Goal: Task Accomplishment & Management: Complete application form

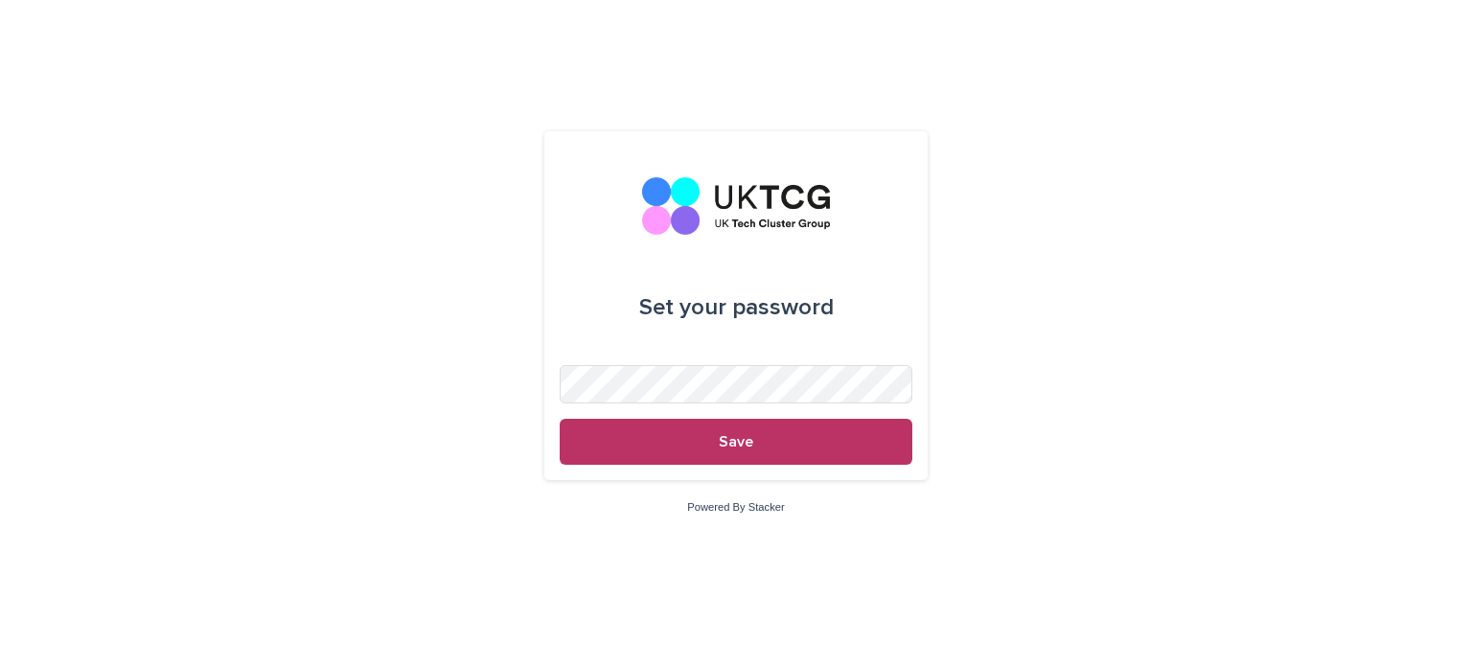
click at [351, 289] on div "Set your password Save Powered By Stacker" at bounding box center [736, 333] width 1472 height 666
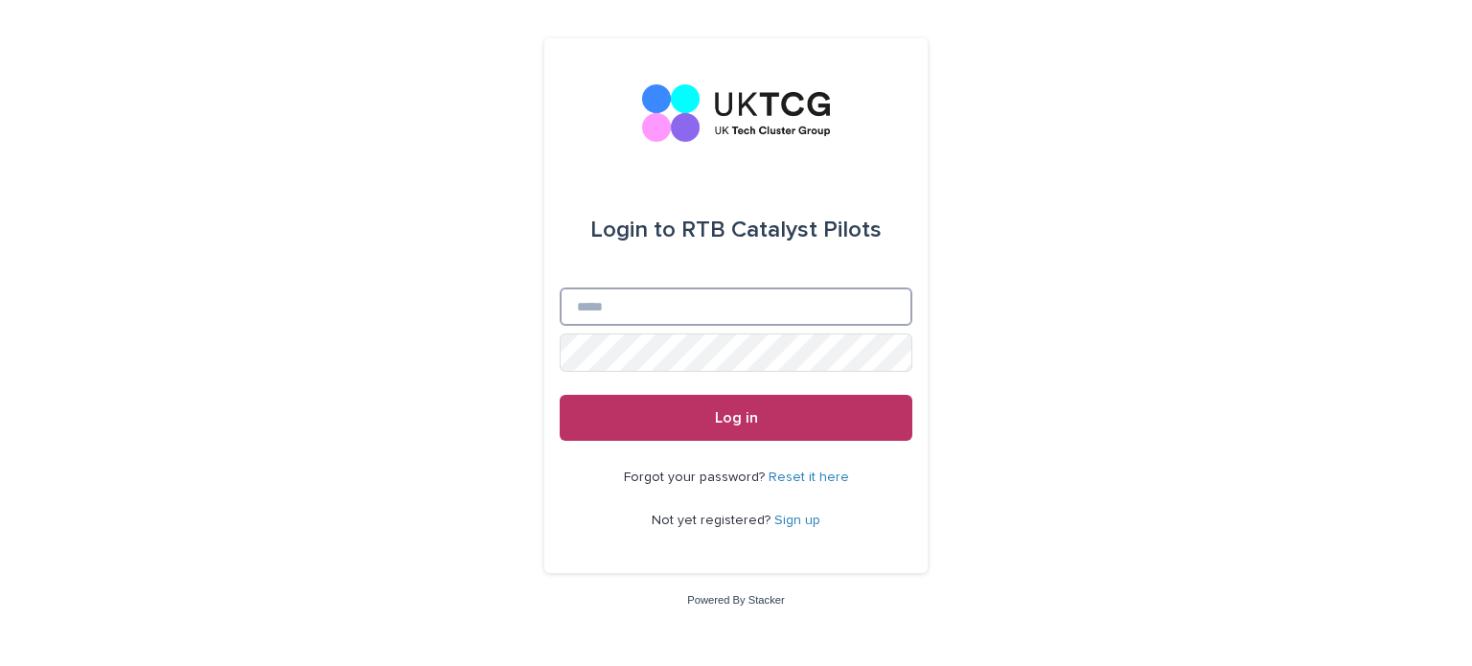
click at [635, 308] on input "Email" at bounding box center [736, 307] width 353 height 38
click at [535, 256] on div "Login to RTB Catalyst Pilots Email Password Log in Forgot your password? Reset …" at bounding box center [736, 333] width 1472 height 666
click at [598, 312] on input "Email" at bounding box center [736, 307] width 353 height 38
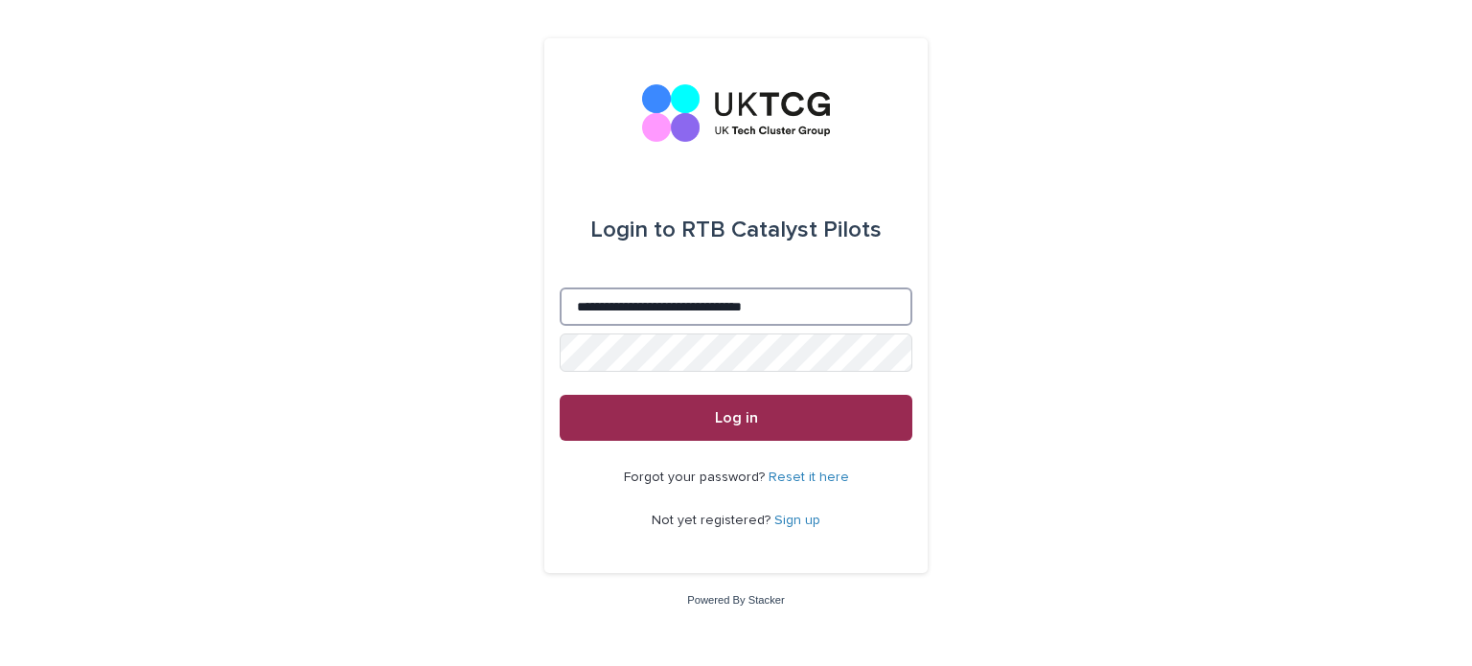
type input "**********"
click at [801, 415] on button "Log in" at bounding box center [736, 418] width 353 height 46
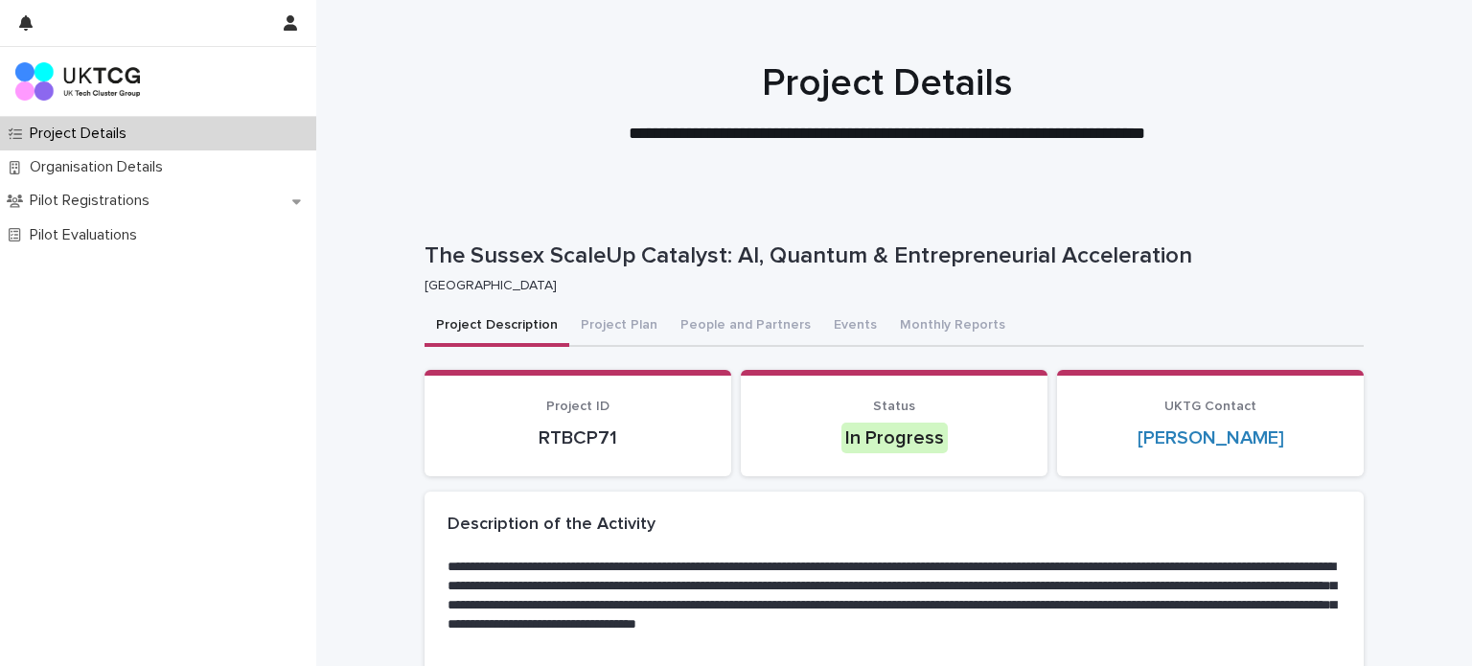
click at [1408, 59] on div at bounding box center [887, 95] width 1142 height 192
click at [587, 320] on button "Project Plan" at bounding box center [619, 327] width 100 height 40
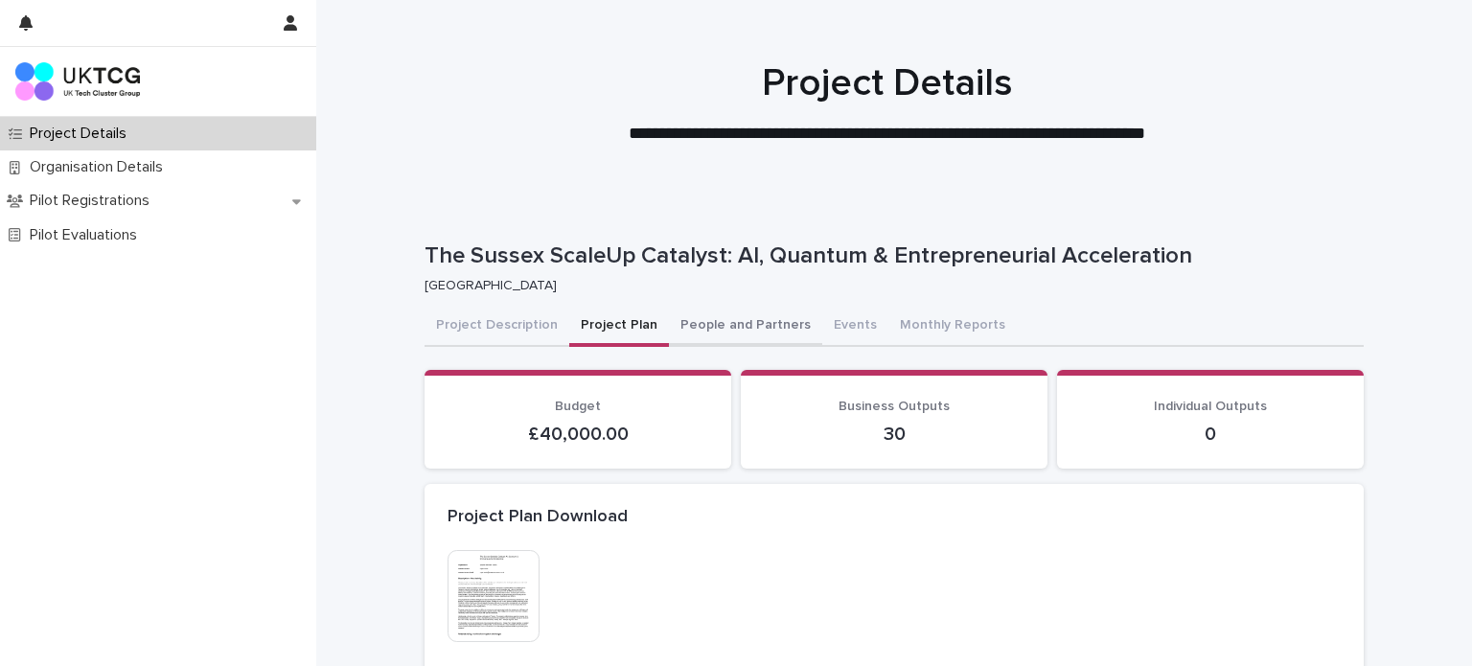
click at [669, 326] on button "People and Partners" at bounding box center [745, 327] width 153 height 40
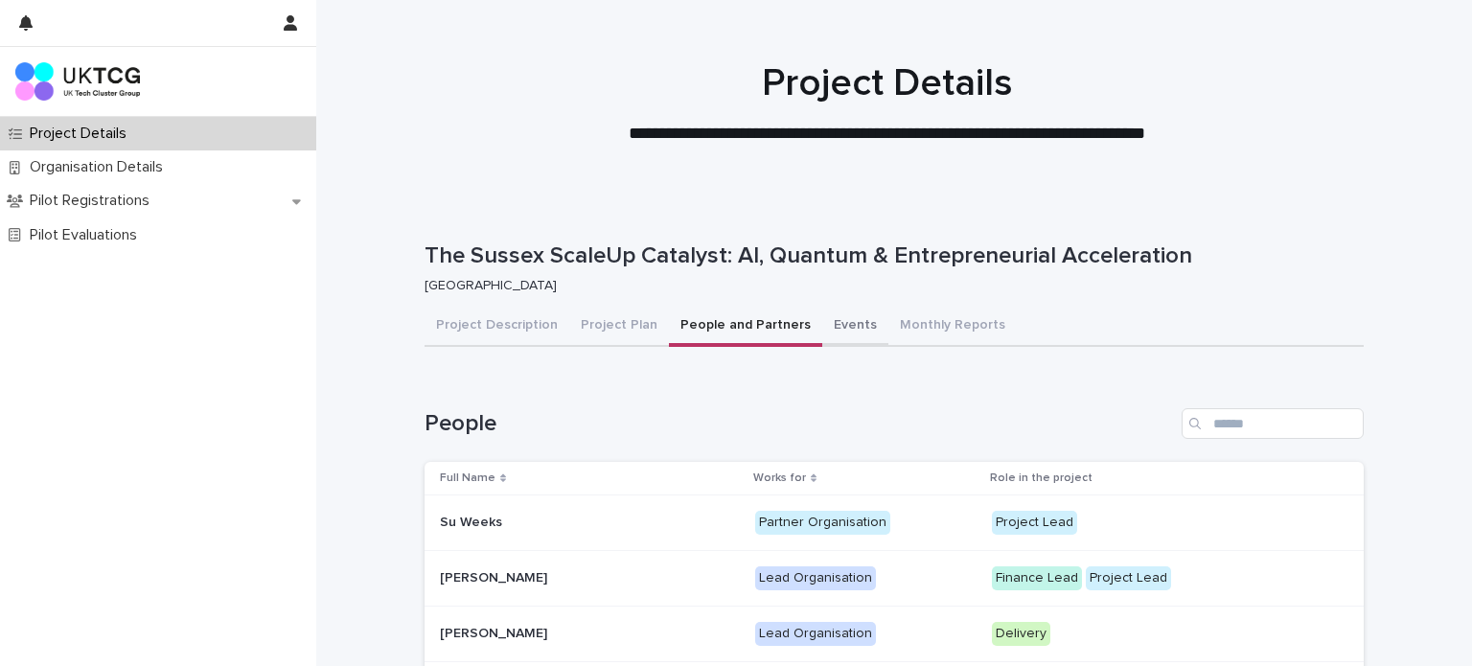
click at [823, 329] on button "Events" at bounding box center [855, 327] width 66 height 40
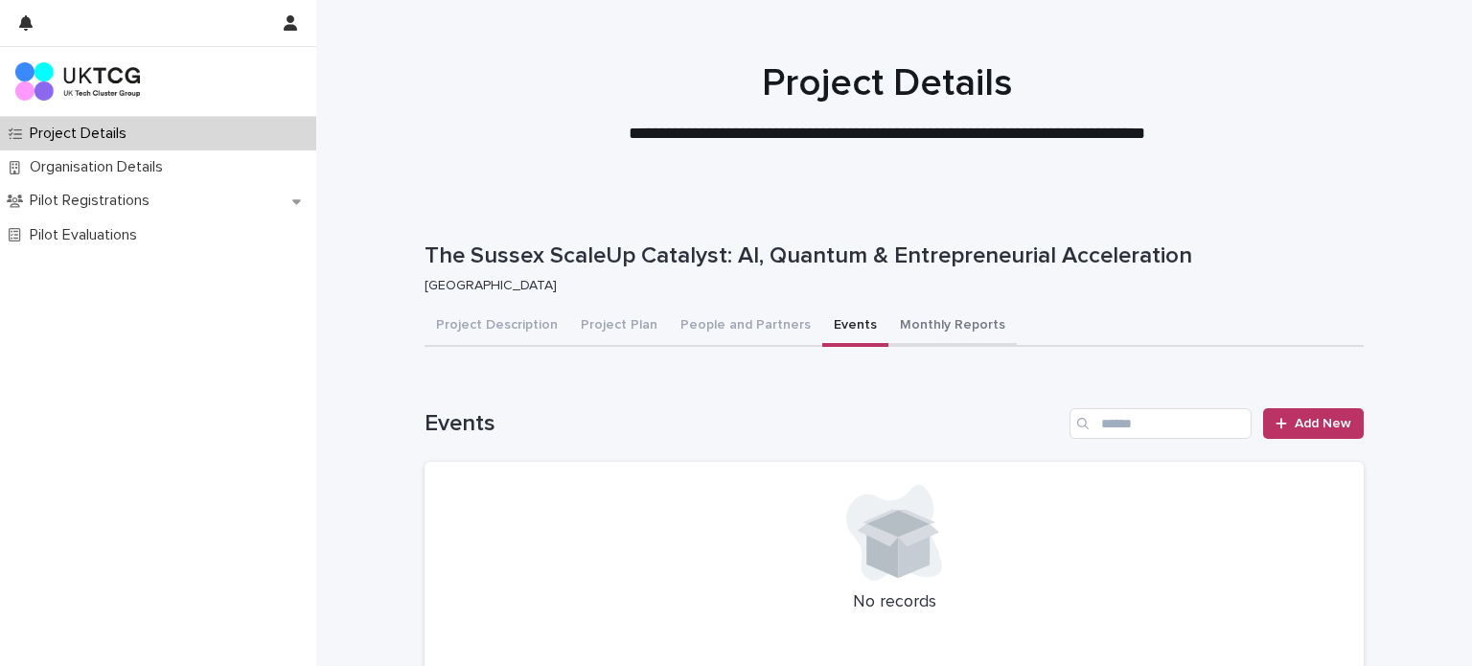
click at [930, 329] on button "Monthly Reports" at bounding box center [953, 327] width 128 height 40
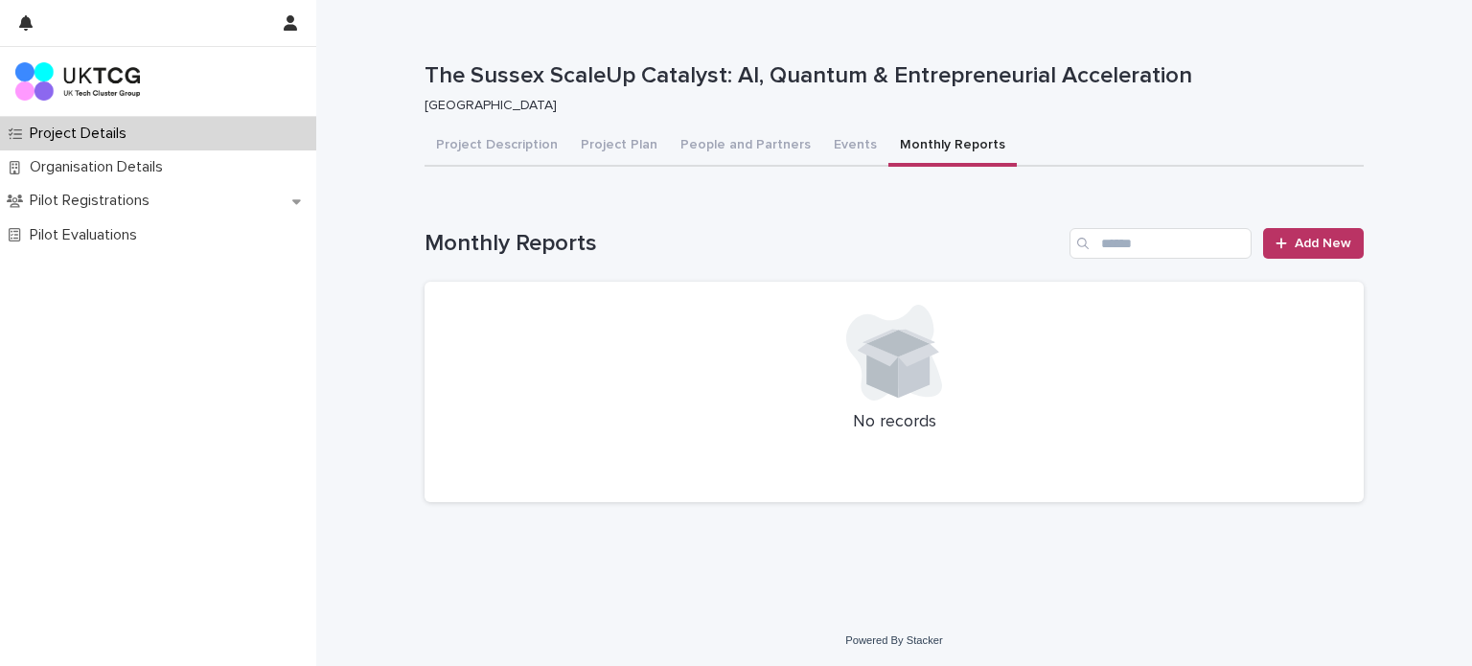
scroll to position [180, 0]
click at [1286, 251] on link "Add New" at bounding box center [1313, 243] width 101 height 31
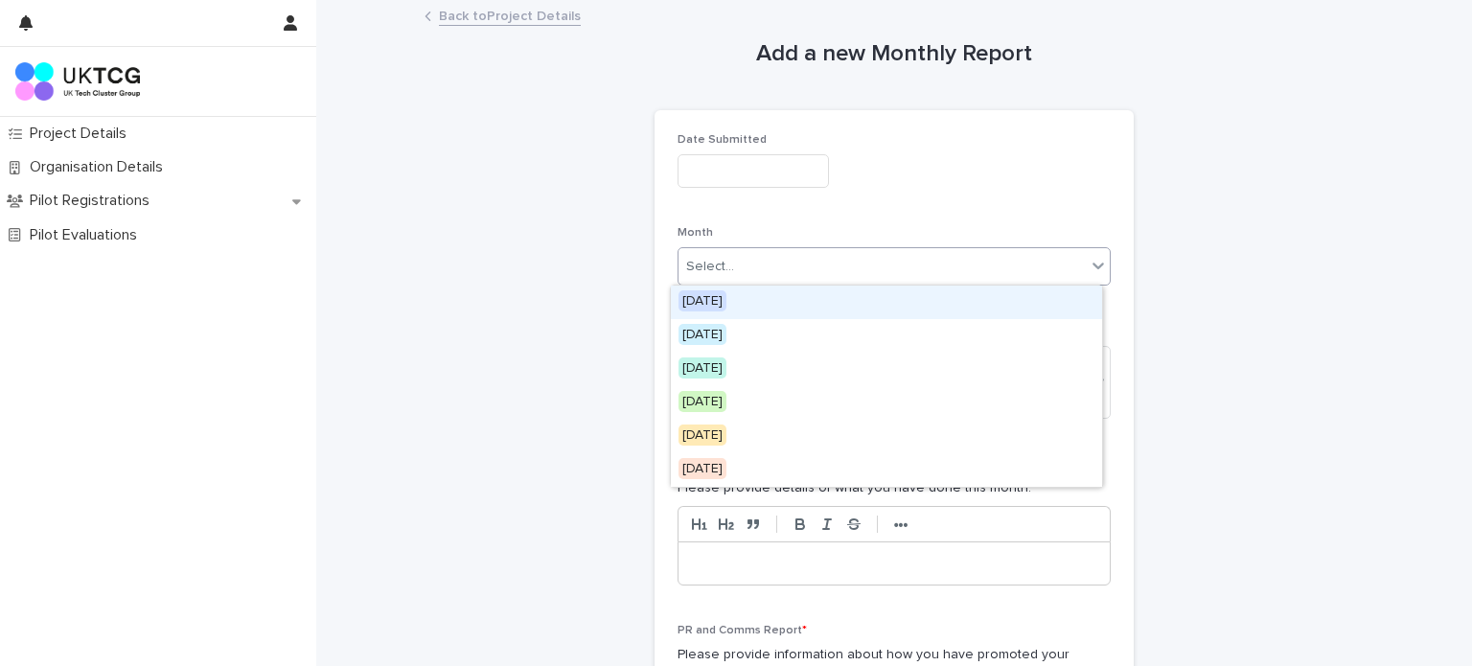
click at [694, 281] on div "Select..." at bounding box center [882, 267] width 407 height 32
click at [570, 308] on div "Add a new Monthly Report Loading... Saving… Loading... Saving… Loading... Savin…" at bounding box center [894, 572] width 939 height 1140
